Goal: Transaction & Acquisition: Purchase product/service

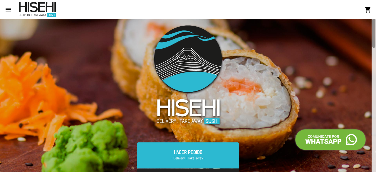
scroll to position [153, 0]
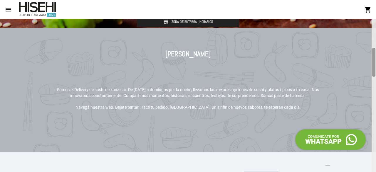
drag, startPoint x: 375, startPoint y: 40, endPoint x: 374, endPoint y: 45, distance: 5.1
click at [374, 45] on div at bounding box center [373, 95] width 4 height 153
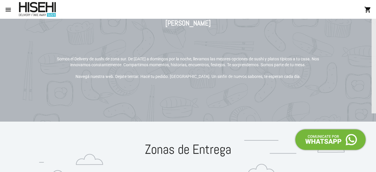
scroll to position [82, 0]
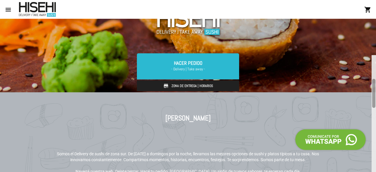
drag, startPoint x: 374, startPoint y: 58, endPoint x: 356, endPoint y: 43, distance: 22.9
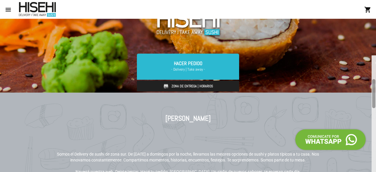
click at [356, 44] on div "HACER PEDIDO - Delivery | Take away - Zona de Entrega | Horarios Hacer Pedido -…" at bounding box center [188, 95] width 376 height 153
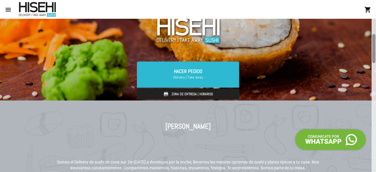
drag, startPoint x: 374, startPoint y: 49, endPoint x: 374, endPoint y: 45, distance: 3.9
click at [374, 45] on div at bounding box center [373, 48] width 3 height 29
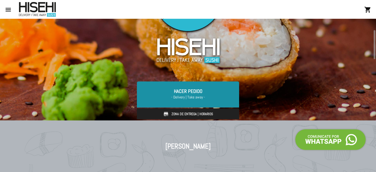
click at [205, 99] on span "- Delivery | Take away -" at bounding box center [188, 97] width 88 height 6
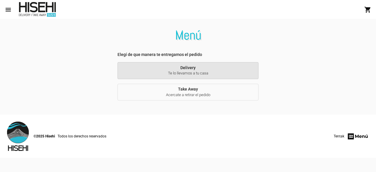
click at [205, 72] on span "Te lo llevamos a tu casa" at bounding box center [187, 73] width 131 height 5
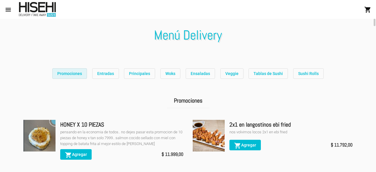
click at [75, 77] on button "Promociones" at bounding box center [69, 73] width 35 height 11
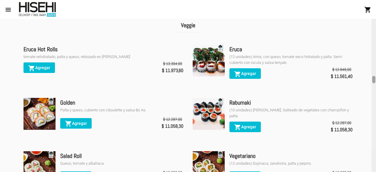
scroll to position [1149, 0]
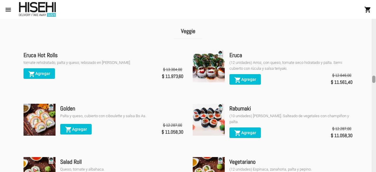
drag, startPoint x: 374, startPoint y: 26, endPoint x: 371, endPoint y: 79, distance: 53.5
click at [371, 79] on div "Menú Delivery Promociones Entradas Principales Woks Ensaladas Veggie Tablas de …" at bounding box center [188, 95] width 376 height 153
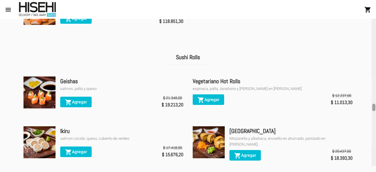
scroll to position [1857, 0]
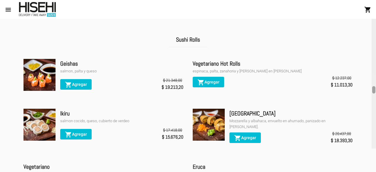
drag, startPoint x: 374, startPoint y: 78, endPoint x: 368, endPoint y: 113, distance: 35.9
click at [368, 113] on div "Menú Delivery Promociones Entradas Principales Woks Ensaladas Veggie Tablas de …" at bounding box center [188, 95] width 376 height 153
